Goal: Task Accomplishment & Management: Manage account settings

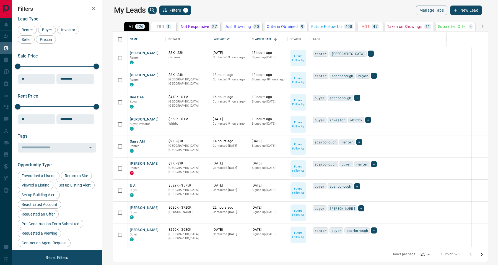
scroll to position [210, 388]
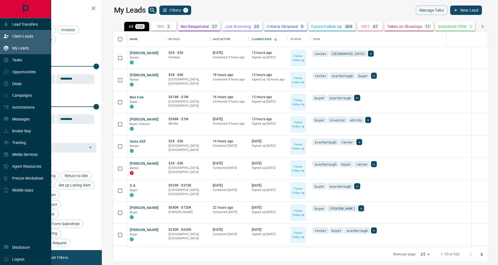
click at [20, 35] on p "Claim Leads" at bounding box center [22, 36] width 21 height 4
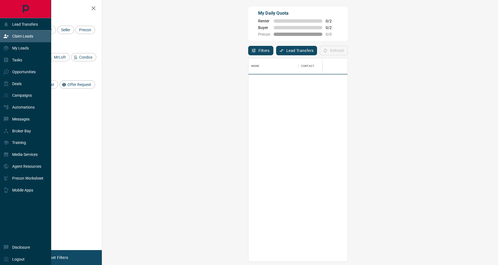
scroll to position [197, 378]
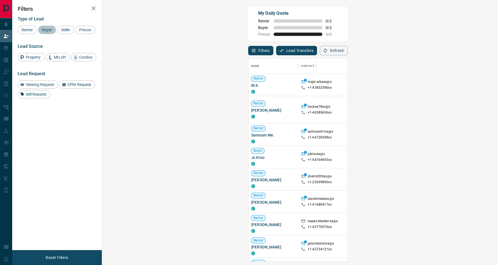
click at [47, 29] on span "Buyer" at bounding box center [47, 30] width 14 height 4
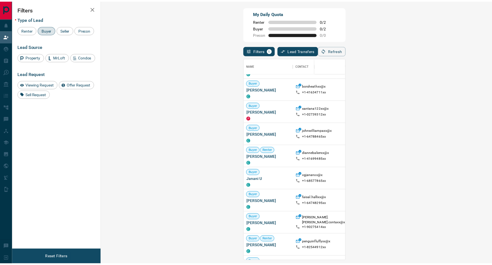
scroll to position [86, 0]
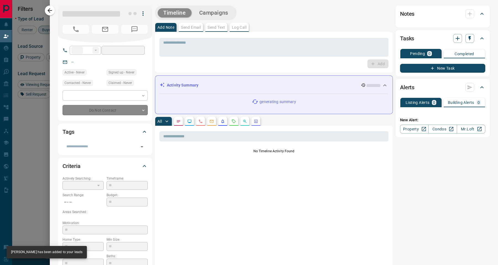
type input "**"
type input "**********"
type input "**"
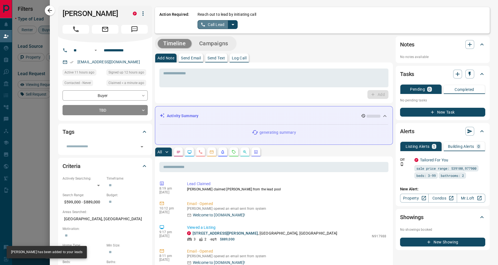
click at [226, 25] on button "Call Lead" at bounding box center [213, 24] width 31 height 9
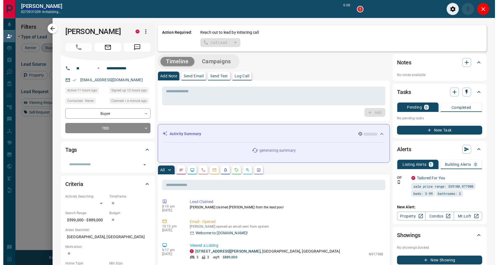
scroll to position [6, 6]
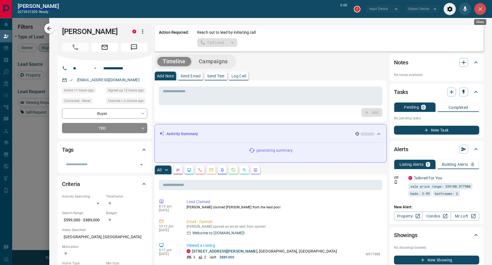
click at [479, 10] on icon "Close" at bounding box center [480, 9] width 4 height 4
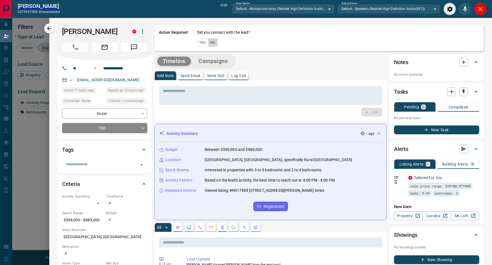
click at [209, 44] on button "No" at bounding box center [213, 42] width 10 height 9
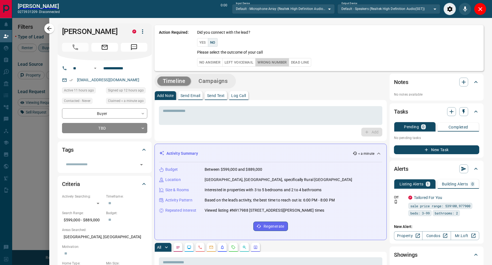
click at [273, 64] on button "Wrong Number" at bounding box center [271, 62] width 33 height 9
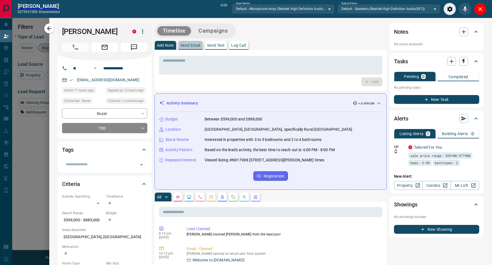
click at [186, 48] on button "Send Email" at bounding box center [190, 45] width 24 height 9
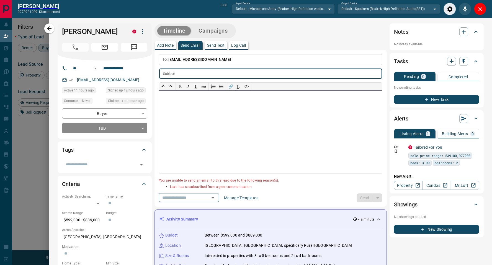
click at [229, 159] on div at bounding box center [270, 132] width 223 height 83
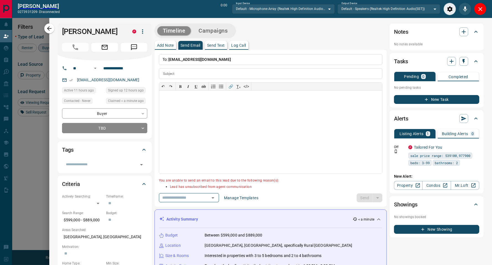
click at [215, 45] on p "Send Text" at bounding box center [216, 45] width 18 height 4
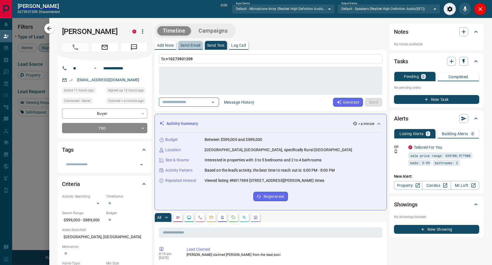
click at [183, 45] on p "Send Email" at bounding box center [191, 45] width 20 height 4
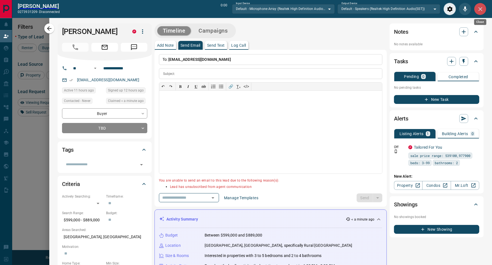
click at [480, 7] on icon "Close" at bounding box center [480, 9] width 7 height 7
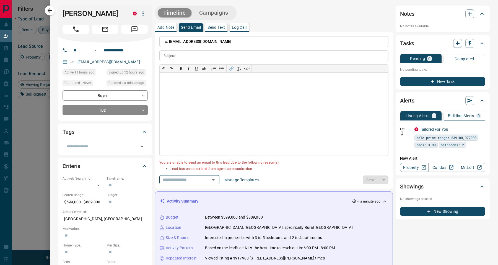
scroll to position [197, 378]
click at [49, 10] on icon "button" at bounding box center [50, 10] width 7 height 7
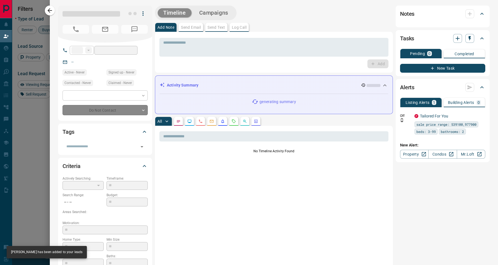
type input "**"
type input "**********"
type input "**"
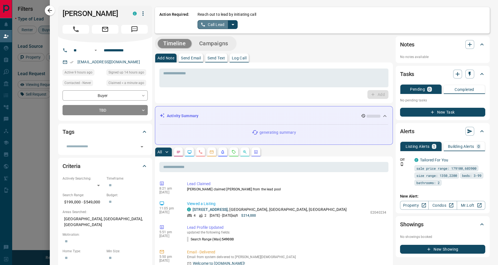
click at [215, 23] on button "Call Lead" at bounding box center [213, 24] width 31 height 9
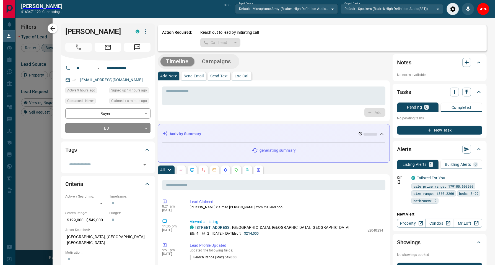
scroll to position [6, 6]
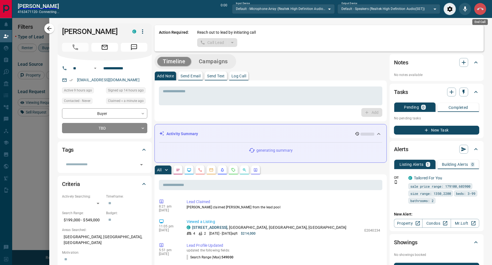
click at [481, 8] on icon "End Call" at bounding box center [480, 9] width 7 height 7
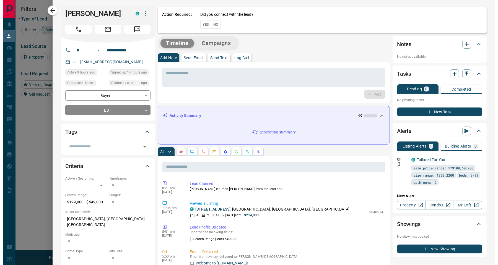
scroll to position [197, 378]
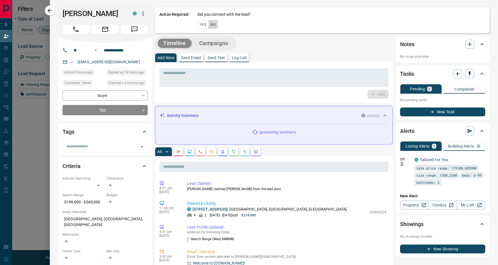
click at [214, 24] on button "No" at bounding box center [213, 24] width 10 height 9
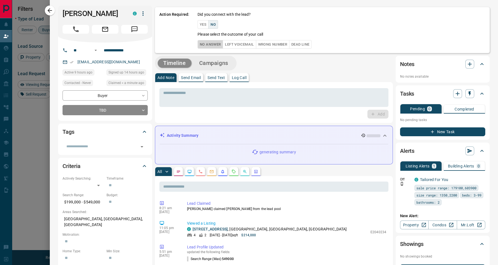
click at [212, 45] on button "No Answer" at bounding box center [210, 44] width 25 height 9
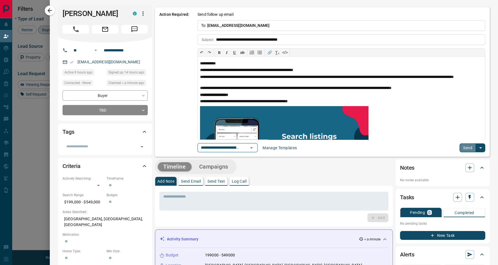
click at [464, 148] on button "Send" at bounding box center [468, 148] width 16 height 9
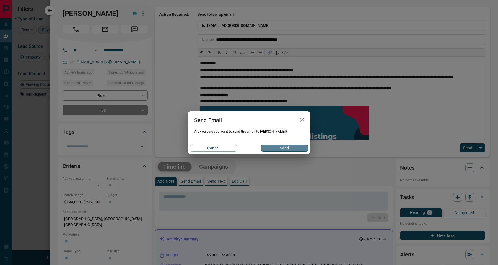
click at [276, 148] on button "Send" at bounding box center [284, 148] width 47 height 7
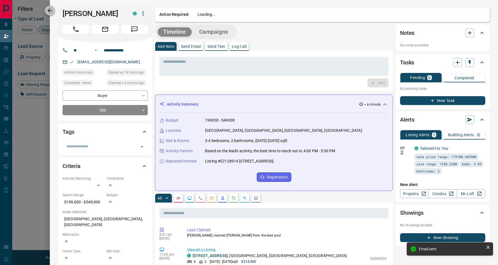
click at [49, 13] on icon "button" at bounding box center [50, 10] width 7 height 7
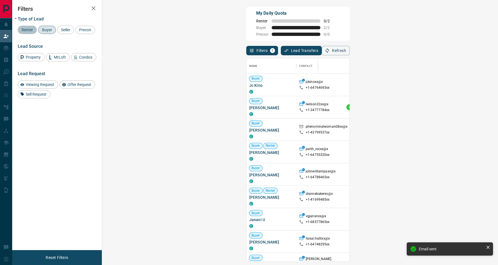
click at [29, 28] on span "Renter" at bounding box center [27, 30] width 15 height 4
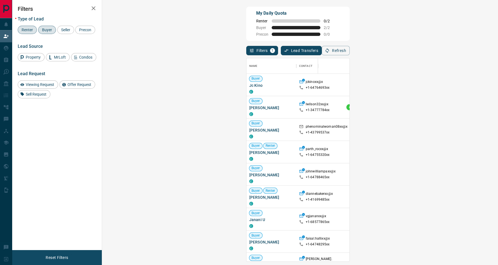
click at [51, 31] on span "Buyer" at bounding box center [47, 30] width 14 height 4
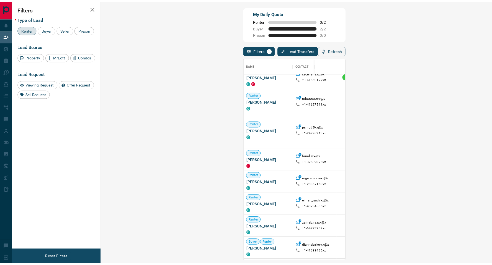
scroll to position [463, 0]
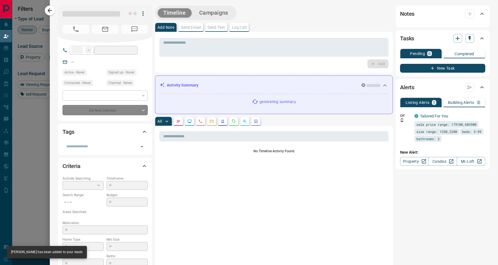
type input "**"
type input "**********"
type input "**"
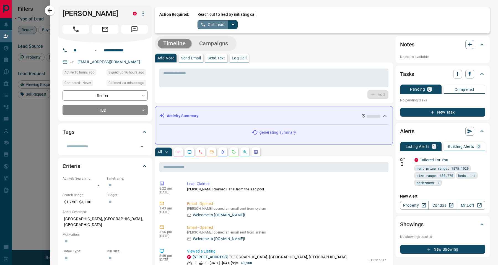
click at [215, 26] on button "Call Lead" at bounding box center [213, 24] width 31 height 9
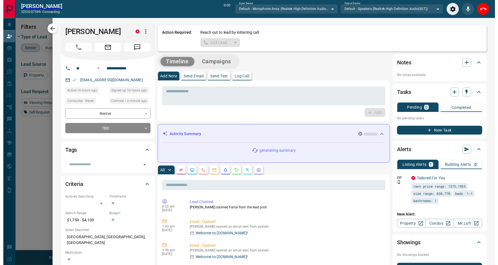
scroll to position [6, 6]
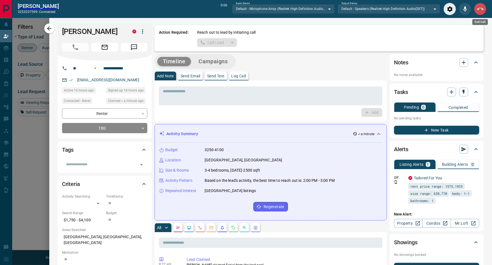
click at [477, 8] on icon "End Call" at bounding box center [480, 9] width 7 height 2
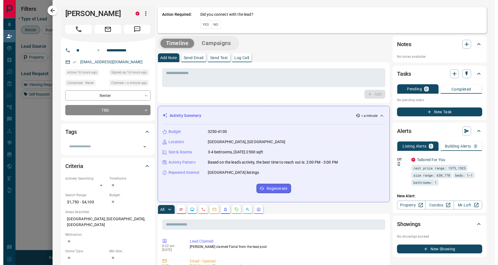
scroll to position [197, 378]
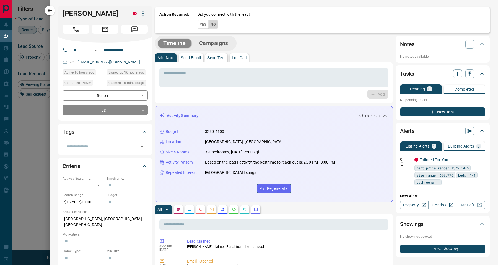
click at [212, 23] on button "No" at bounding box center [213, 24] width 10 height 9
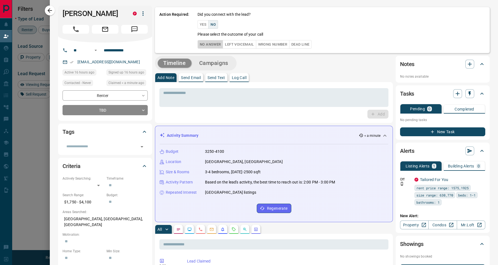
click at [205, 43] on button "No Answer" at bounding box center [210, 44] width 25 height 9
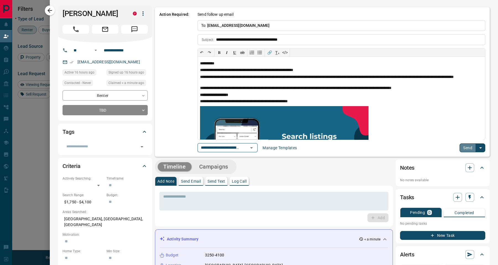
click at [467, 145] on button "Send" at bounding box center [468, 148] width 16 height 9
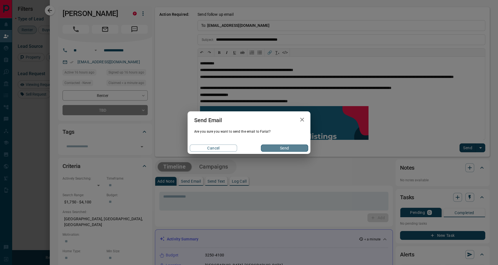
click at [287, 148] on button "Send" at bounding box center [284, 148] width 47 height 7
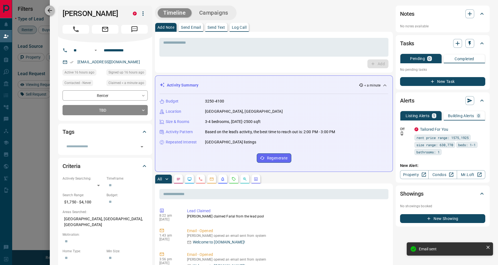
click at [50, 10] on icon "button" at bounding box center [50, 10] width 7 height 7
